Goal: Find specific page/section: Find specific page/section

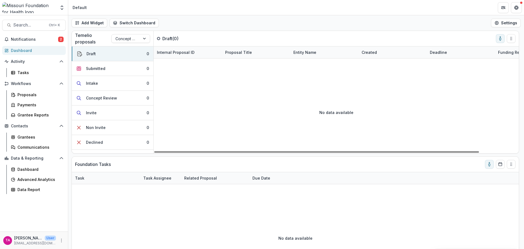
drag, startPoint x: 500, startPoint y: 37, endPoint x: 494, endPoint y: 37, distance: 6.5
click at [500, 37] on circle "toggle-assigned-to-me" at bounding box center [500, 37] width 1 height 1
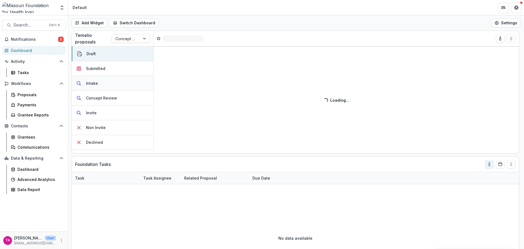
click at [102, 83] on button "Intake" at bounding box center [113, 83] width 82 height 15
click at [128, 40] on div at bounding box center [125, 38] width 21 height 7
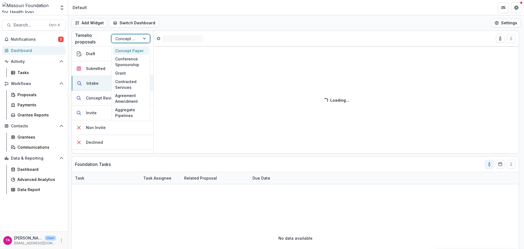
click at [130, 37] on div at bounding box center [125, 38] width 21 height 7
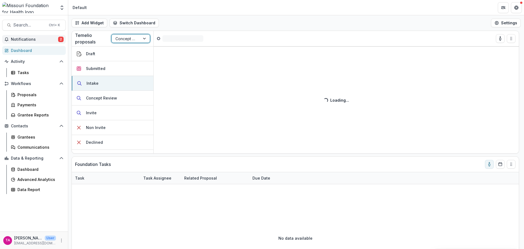
click at [29, 38] on span "Notifications" at bounding box center [34, 39] width 47 height 5
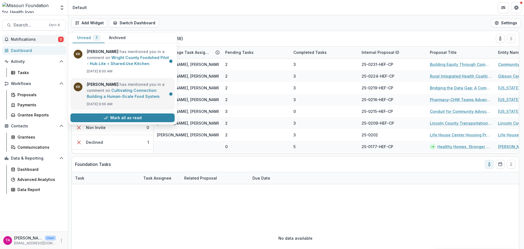
click at [124, 91] on link "Cultivating Connection: Building a Human-Scale Food System" at bounding box center [123, 93] width 73 height 11
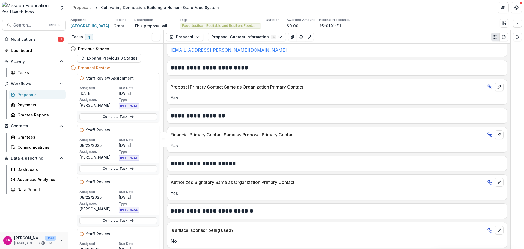
scroll to position [200, 0]
